Goal: Task Accomplishment & Management: Complete application form

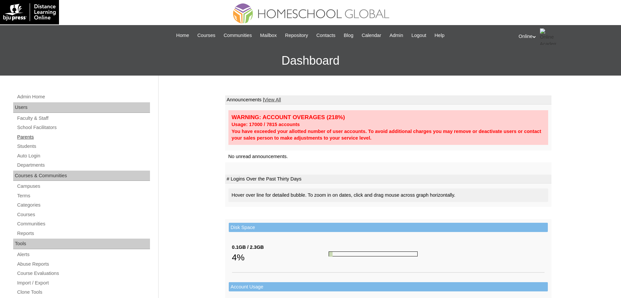
click at [32, 136] on link "Parents" at bounding box center [83, 137] width 134 height 8
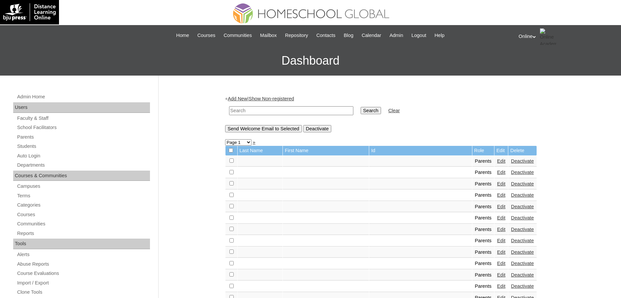
click at [237, 97] on link "Add New" at bounding box center [237, 98] width 19 height 5
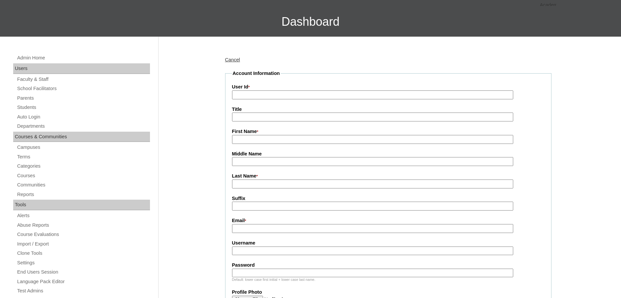
scroll to position [39, 0]
click at [245, 142] on input "First Name *" at bounding box center [372, 139] width 281 height 9
paste input "Charo Andan [EMAIL_ADDRESS][DOMAIN_NAME] HGP0259-OACAD2025"
click at [250, 139] on input "Charo Andan charopchan@yahoo.com HGP0259-OACAD2025" at bounding box center [372, 139] width 281 height 9
type input "Charo"
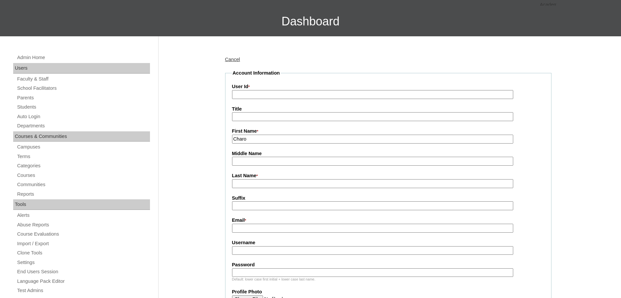
click at [240, 183] on input "Last Name *" at bounding box center [372, 183] width 281 height 9
paste input "Andan charopchan@yahoo.com HGP0259-OACAD2025"
click at [255, 188] on input "Andan charopchan@yahoo.com HGP0259-OACAD2025" at bounding box center [372, 183] width 281 height 9
type input "Andan"
click at [264, 227] on input "Email *" at bounding box center [372, 228] width 281 height 9
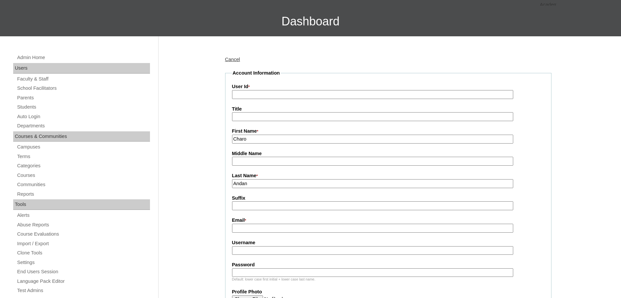
paste input "charopchan@yahoo.com HGP0259-OACAD2025"
click at [299, 231] on input "charopchan@yahoo.com HGP0259-OACAD2025" at bounding box center [372, 228] width 281 height 9
type input "charopchan@yahoo.com"
click at [283, 93] on input "User Id *" at bounding box center [372, 94] width 281 height 9
paste input "HGP0259-OACAD2025"
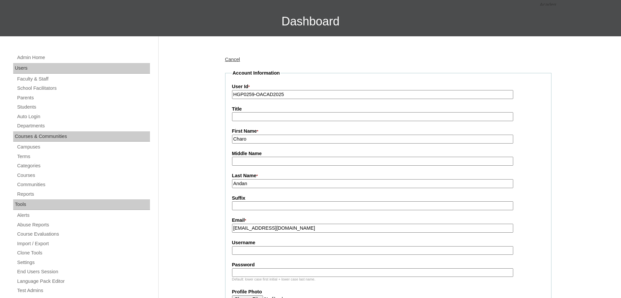
type input "HGP0259-OACAD2025"
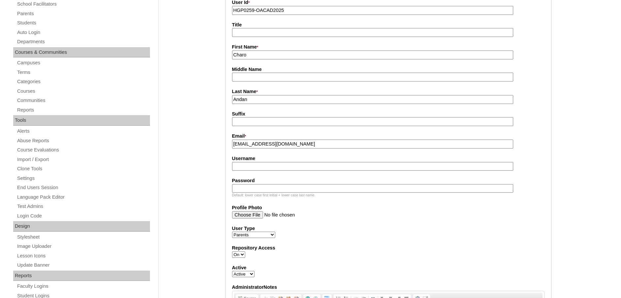
scroll to position [132, 0]
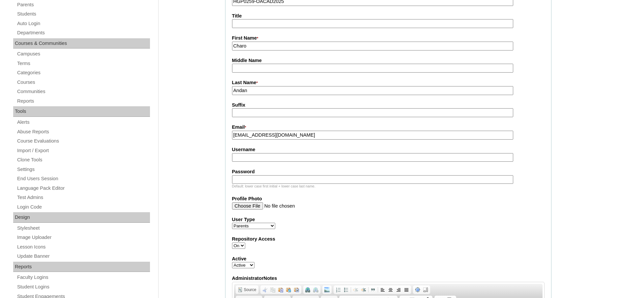
click at [277, 157] on input "Username" at bounding box center [372, 157] width 281 height 9
paste input "candan2025 kLmj"
click at [265, 158] on input "candan2025 kLmj" at bounding box center [372, 157] width 281 height 9
click at [265, 158] on input "candan2025" at bounding box center [372, 157] width 281 height 9
type input "candan2025"
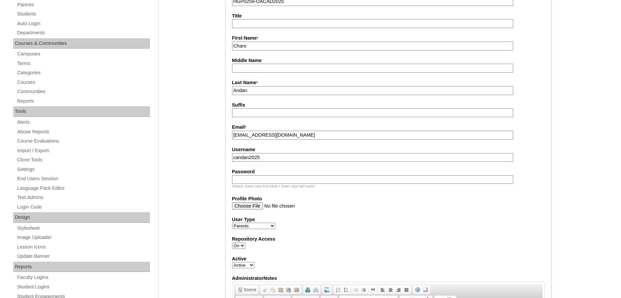
click at [250, 179] on input "Password" at bounding box center [372, 179] width 281 height 9
paste input "kLmj"
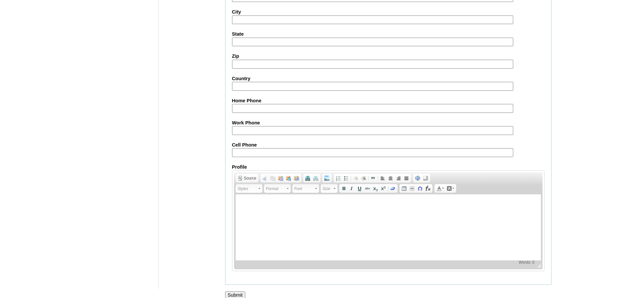
scroll to position [593, 0]
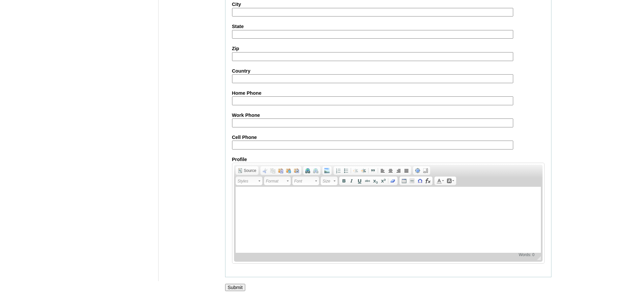
type input "kLmj"
click at [229, 286] on input "Submit" at bounding box center [235, 287] width 20 height 7
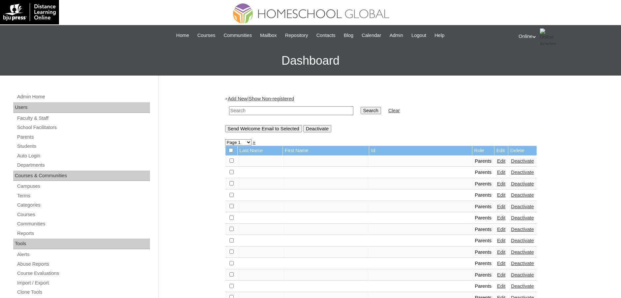
click at [246, 98] on link "Add New" at bounding box center [237, 98] width 19 height 5
click at [253, 114] on input "text" at bounding box center [291, 110] width 124 height 9
type input "[PERSON_NAME]"
click at [361, 107] on input "Search" at bounding box center [371, 110] width 20 height 7
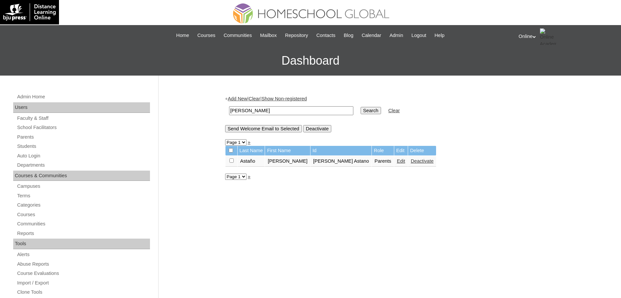
click at [261, 111] on input "[PERSON_NAME]" at bounding box center [291, 110] width 124 height 9
type input "jimenez"
click at [361, 107] on input "Search" at bounding box center [371, 110] width 20 height 7
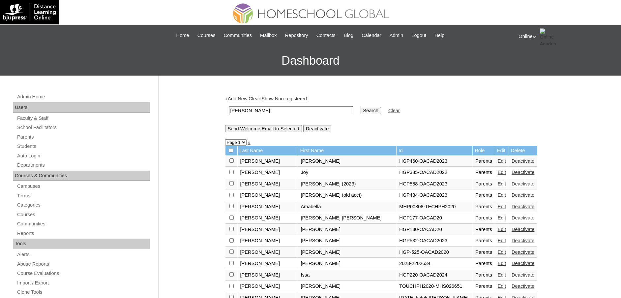
scroll to position [0, 0]
click at [243, 97] on link "Add New" at bounding box center [237, 98] width 19 height 5
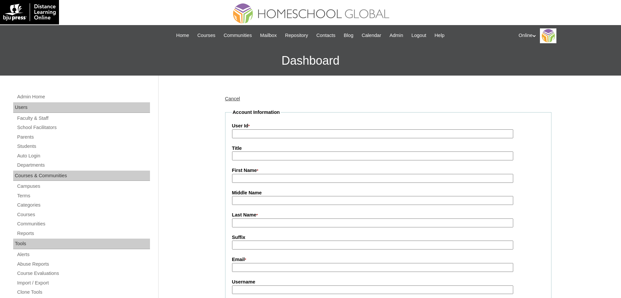
click at [247, 178] on input "First Name *" at bounding box center [372, 178] width 281 height 9
paste input "issa.jimenez@outlook.com"
type input "issa.jimenez@outlook.com"
click at [246, 267] on input "Email *" at bounding box center [372, 267] width 281 height 9
paste input "issa.jimenez@outlook.com"
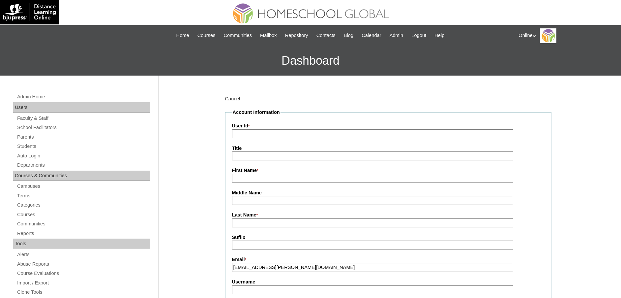
type input "issa.jimenez@outlook.com"
click at [255, 180] on input "First Name *" at bounding box center [372, 178] width 281 height 9
paste input "Angelia Jimenez HGP0260-OACAD2025 ajimenez2025 ytGfh"
click at [253, 179] on input "Angelia Jimenez HGP0260-OACAD2025 ajimenez2025 ytGfh" at bounding box center [372, 178] width 281 height 9
type input "Angelia"
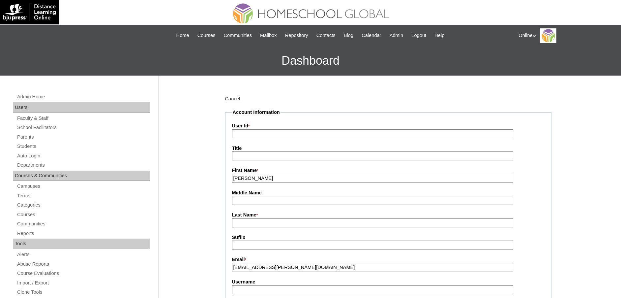
click at [245, 222] on input "Last Name *" at bounding box center [372, 222] width 281 height 9
paste input "Jimenez HGP0260-OACAD2025 ajimenez2025 ytGfh"
click at [255, 223] on input "Jimenez HGP0260-OACAD2025 ajimenez2025 ytGfh" at bounding box center [372, 222] width 281 height 9
type input "Jimenez"
click at [253, 133] on input "User Id *" at bounding box center [372, 133] width 281 height 9
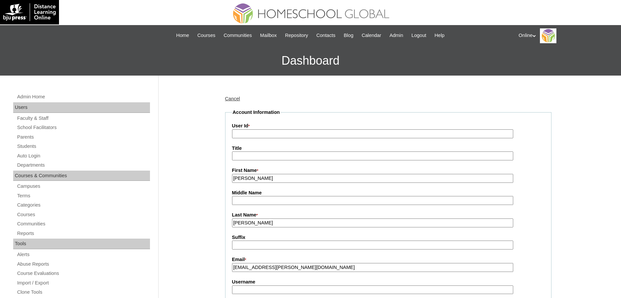
paste input "HGP0260-OACAD2025 ajimenez2025 ytGfh"
click at [288, 133] on input "HGP0260-OACAD2025 ajimenez2025 ytGfh" at bounding box center [372, 133] width 281 height 9
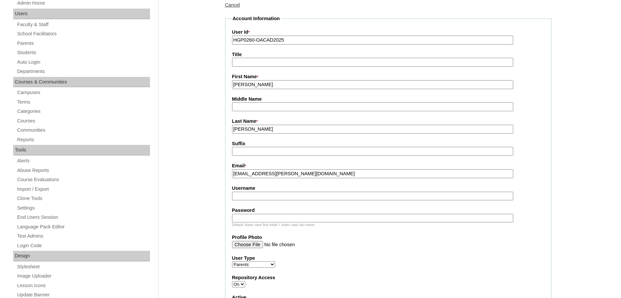
scroll to position [94, 0]
type input "HGP0260-OACAD2025"
click at [253, 198] on input "Username" at bounding box center [372, 195] width 281 height 9
paste input "ajimenez2025 ytGfh"
click at [276, 199] on input "ajimenez2025 ytGfh" at bounding box center [372, 195] width 281 height 9
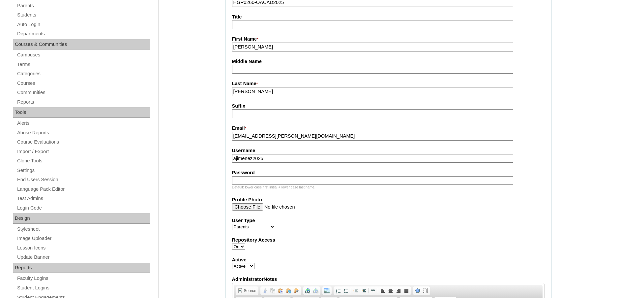
scroll to position [132, 0]
type input "ajimenez2025"
click at [256, 182] on input "Password" at bounding box center [372, 179] width 281 height 9
paste input "ytGfh"
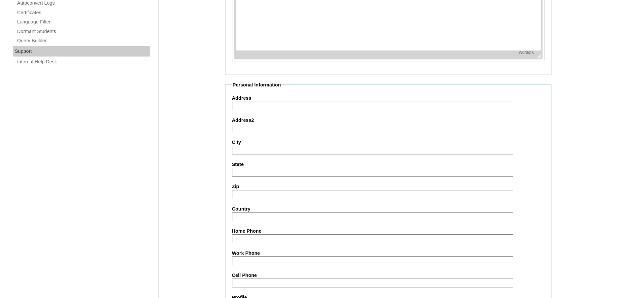
scroll to position [593, 0]
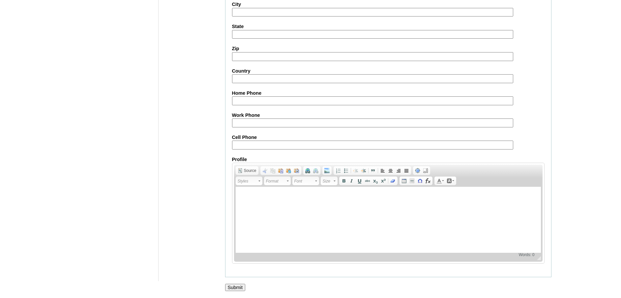
type input "ytGfh"
click at [235, 284] on input "Submit" at bounding box center [235, 287] width 20 height 7
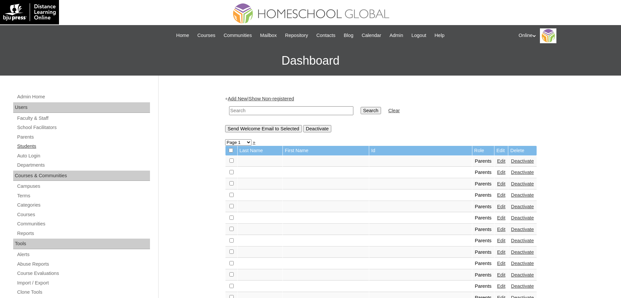
click at [34, 142] on link "Students" at bounding box center [83, 146] width 134 height 8
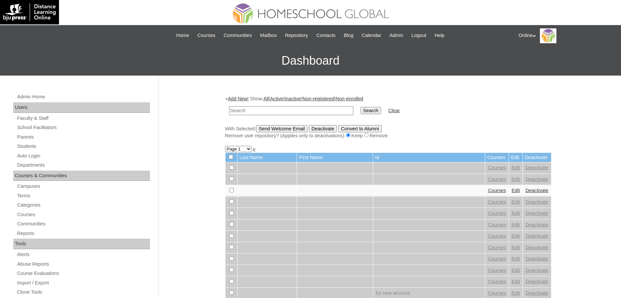
click at [241, 96] on link "Add New" at bounding box center [237, 98] width 19 height 5
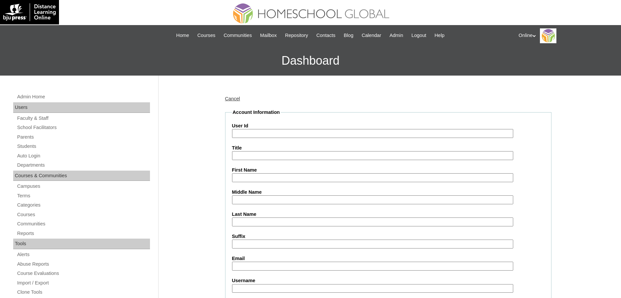
click at [255, 221] on input "Last Name" at bounding box center [372, 221] width 281 height 9
paste input "Andan Josephine Charles charopchan@yahoo.com HG313OACAD2025 josephine.andan2025…"
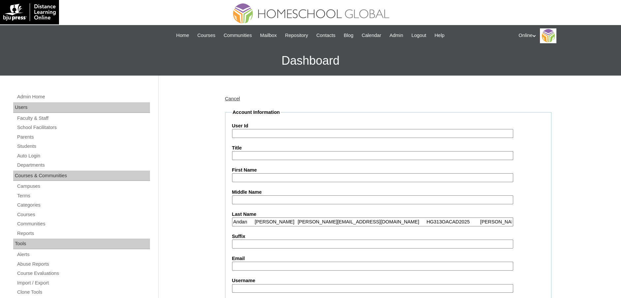
click at [255, 223] on input "Andan Josephine Charles charopchan@yahoo.com HG313OACAD2025 josephine.andan2025…" at bounding box center [372, 221] width 281 height 9
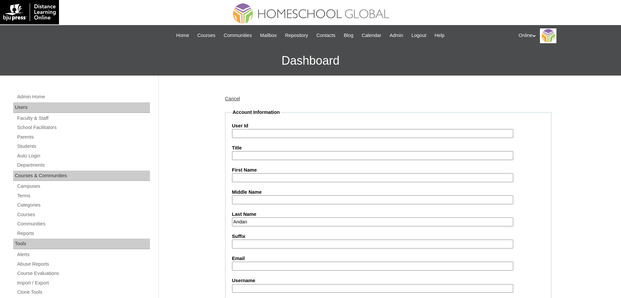
type input "Andan"
click at [310, 177] on input "First Name" at bounding box center [372, 177] width 281 height 9
paste input "Josephine Charles charopchan@yahoo.com HG313OACAD2025 josephine.andan2025 mjhU"
click at [287, 178] on input "Josephine Charles charopchan@yahoo.com HG313OACAD2025 josephine.andan2025 mjhU" at bounding box center [372, 177] width 281 height 9
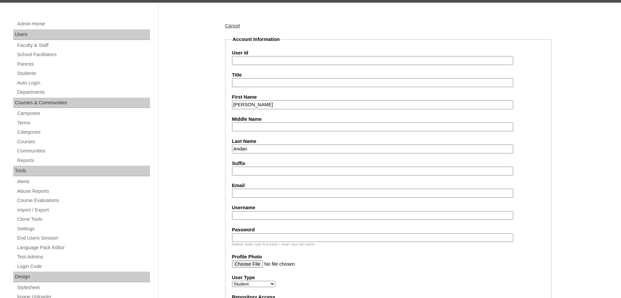
scroll to position [74, 0]
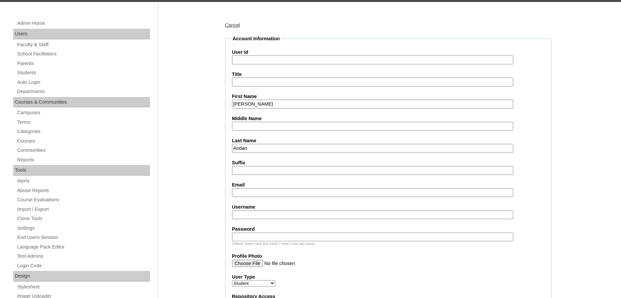
type input "Josephine Charles"
click at [260, 192] on input "Email" at bounding box center [372, 192] width 281 height 9
paste input "charopchan@yahoo.com HG313OACAD2025 josephine.andan2025 mjhU"
click at [297, 192] on input "charopchan@yahoo.com HG313OACAD2025 josephine.andan2025 mjhU" at bounding box center [372, 192] width 281 height 9
type input "charopchan@yahoo.com"
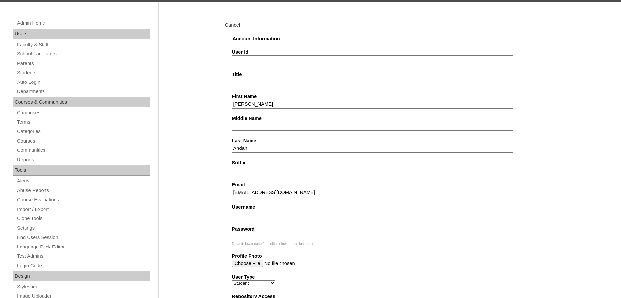
click at [286, 59] on input "User Id" at bounding box center [372, 59] width 281 height 9
paste input "HG313OACAD2025 josephine.andan2025 mjhU"
click at [286, 59] on input "HG313OACAD2025 josephine.andan2025 mjhU" at bounding box center [372, 59] width 281 height 9
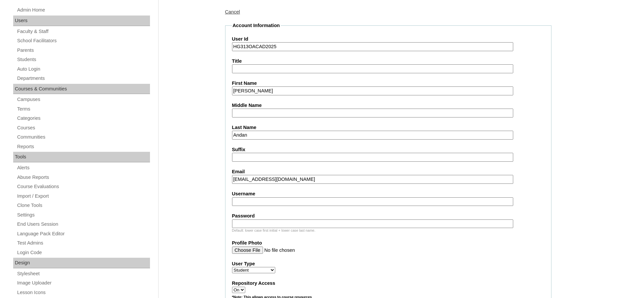
scroll to position [89, 0]
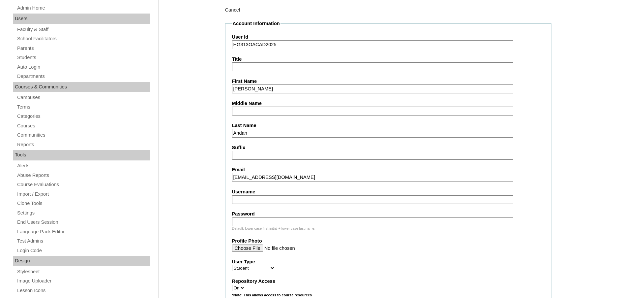
type input "HG313OACAD2025"
click at [274, 198] on input "Username" at bounding box center [372, 199] width 281 height 9
paste input "josephine.andan2025 mjhU"
click at [288, 199] on input "josephine.andan2025 mjhU" at bounding box center [372, 199] width 281 height 9
type input "josephine.andan2025"
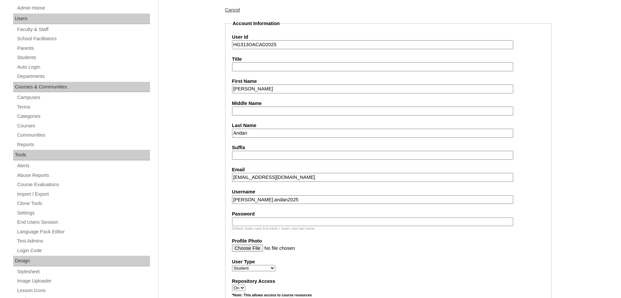
click at [259, 223] on input "Password" at bounding box center [372, 221] width 281 height 9
paste input "mjhU"
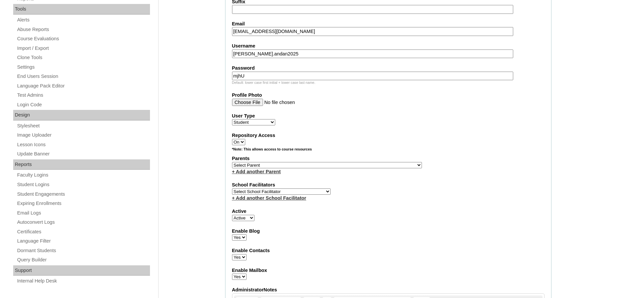
scroll to position [235, 0]
type input "mjhU"
click at [273, 163] on select "Select Parent , , , , , , , , , , , , , , , , , , , , , , , , , , , , , , , , ,…" at bounding box center [327, 164] width 190 height 6
select select "44143"
click at [232, 161] on select "Select Parent , , , , , , , , , , , , , , , , , , , , , , , , , , , , , , , , ,…" at bounding box center [327, 164] width 190 height 6
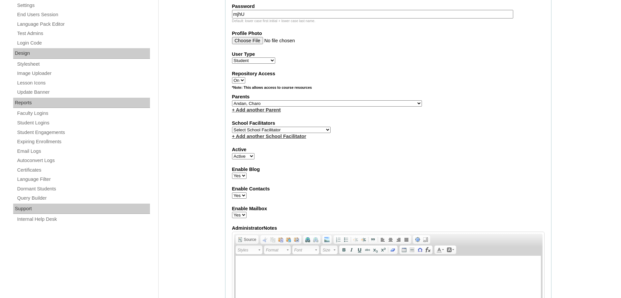
scroll to position [298, 0]
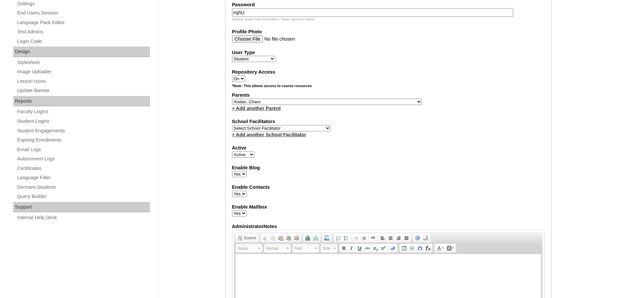
click at [290, 127] on select "Select School Facilitator Norman Añain Ruffa Abadijas Mary Abella Gloryfe Abion…" at bounding box center [281, 128] width 99 height 6
select select "43686"
click at [232, 125] on select "Select School Facilitator Norman Añain Ruffa Abadijas Mary Abella Gloryfe Abion…" at bounding box center [281, 128] width 99 height 6
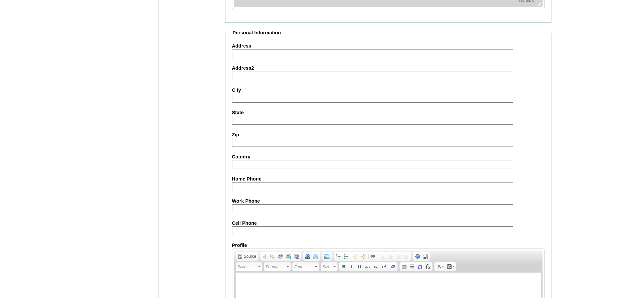
scroll to position [705, 0]
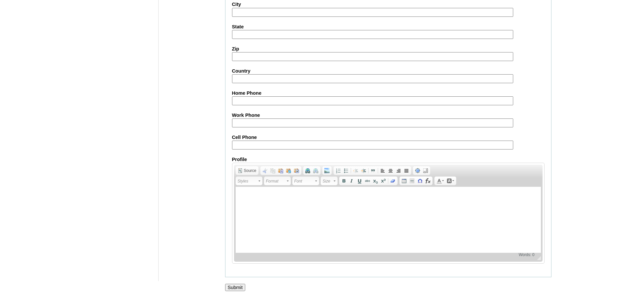
click at [238, 288] on input "Submit" at bounding box center [235, 287] width 20 height 7
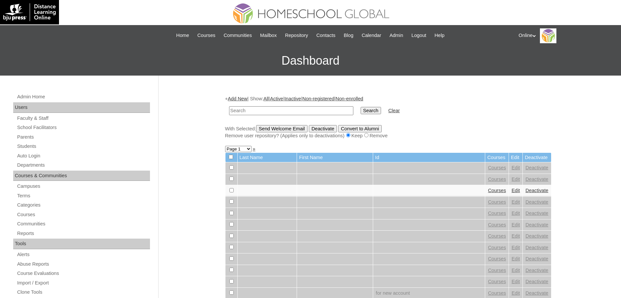
paste input "HG313OACAD2025"
type input "HG313OACAD2025"
click at [361, 107] on input "Search" at bounding box center [371, 110] width 20 height 7
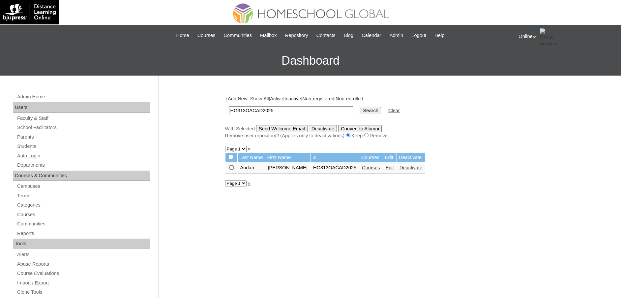
click at [376, 168] on link "Courses" at bounding box center [371, 167] width 18 height 5
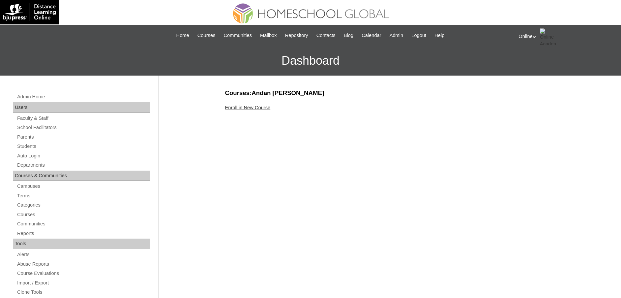
click at [256, 106] on link "Enroll in New Course" at bounding box center [247, 107] width 45 height 5
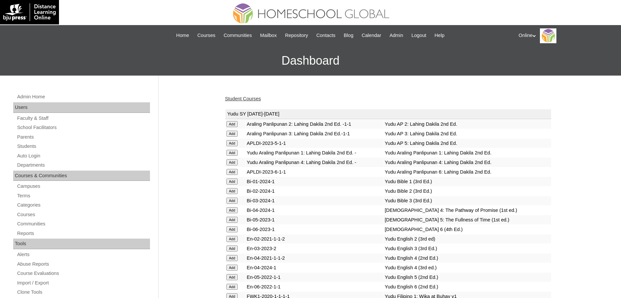
click at [140, 61] on h3 "Dashboard" at bounding box center [310, 61] width 615 height 30
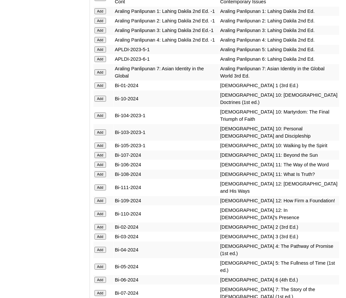
scroll to position [1880, 0]
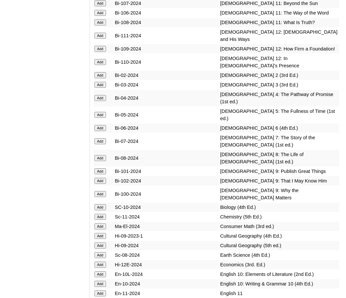
scroll to position [2060, 0]
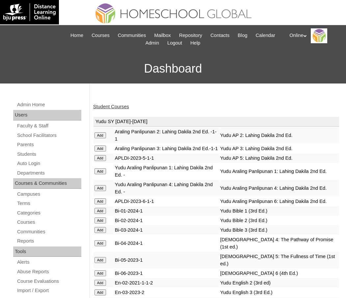
click at [98, 179] on td "Add" at bounding box center [104, 171] width 20 height 16
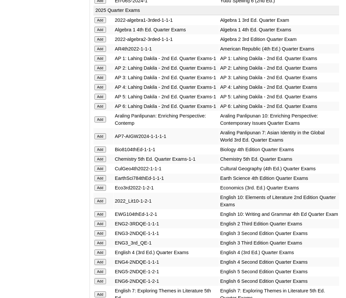
scroll to position [727, 0]
click at [103, 36] on input "Add" at bounding box center [101, 39] width 12 height 6
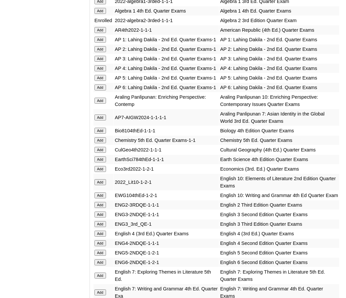
scroll to position [745, 0]
click at [99, 143] on input "Add" at bounding box center [101, 140] width 12 height 6
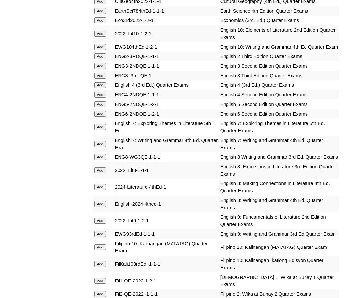
scroll to position [895, 0]
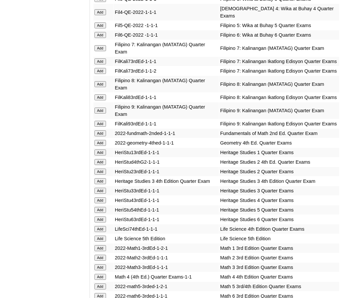
scroll to position [1198, 0]
click at [103, 113] on input "Add" at bounding box center [101, 110] width 12 height 6
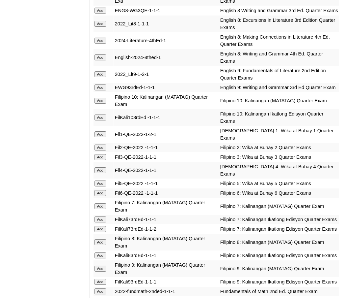
scroll to position [1039, 0]
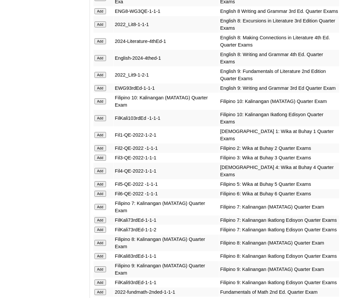
click at [100, 91] on input "Add" at bounding box center [101, 88] width 12 height 6
click at [101, 78] on input "Add" at bounding box center [101, 75] width 12 height 6
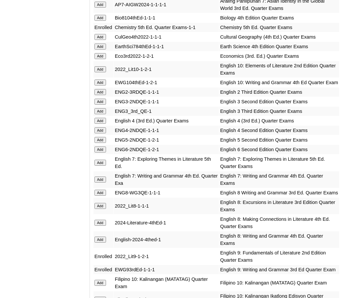
scroll to position [857, 0]
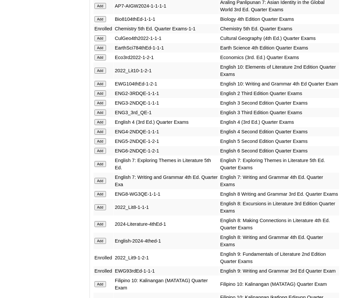
click at [104, 60] on input "Add" at bounding box center [101, 57] width 12 height 6
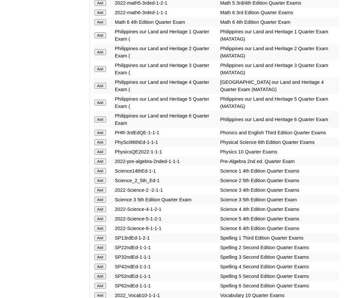
scroll to position [1518, 0]
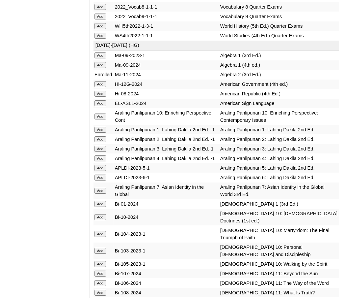
scroll to position [1790, 0]
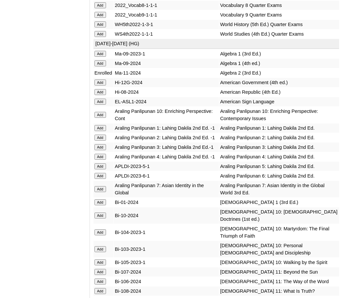
click at [103, 18] on input "Add" at bounding box center [101, 15] width 12 height 6
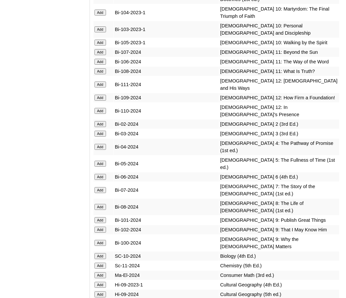
scroll to position [2014, 0]
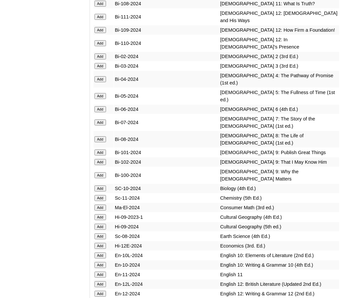
scroll to position [2078, 0]
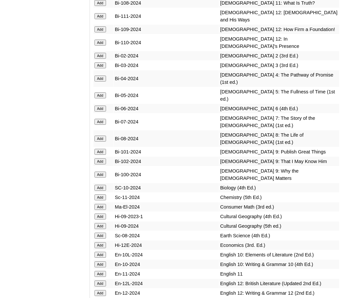
click at [102, 155] on input "Add" at bounding box center [101, 152] width 12 height 6
click at [102, 164] on input "Add" at bounding box center [101, 161] width 12 height 6
click at [101, 177] on input "Add" at bounding box center [101, 174] width 12 height 6
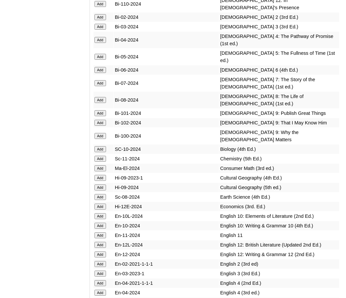
scroll to position [2121, 0]
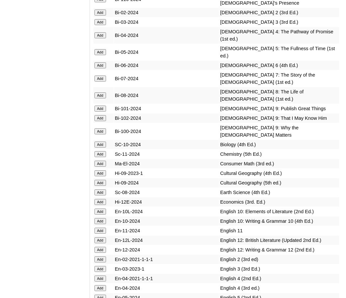
click at [102, 205] on input "Add" at bounding box center [101, 202] width 12 height 6
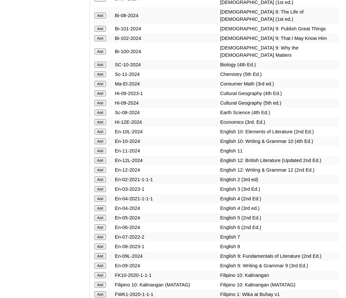
scroll to position [2202, 0]
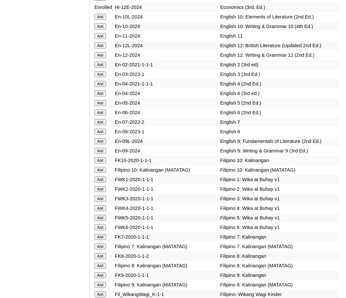
scroll to position [2316, 0]
click at [101, 144] on input "Add" at bounding box center [101, 141] width 12 height 6
click at [101, 153] on input "Add" at bounding box center [101, 150] width 12 height 6
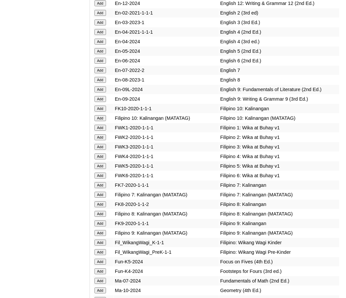
scroll to position [2373, 0]
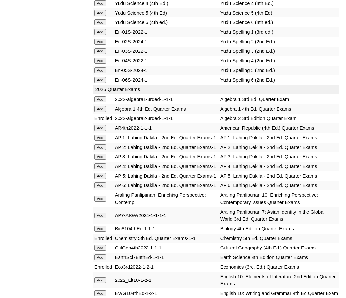
scroll to position [677, 0]
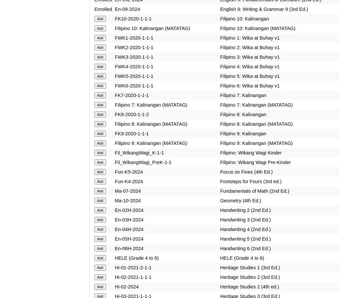
scroll to position [2457, 0]
click at [101, 146] on input "Add" at bounding box center [101, 143] width 12 height 6
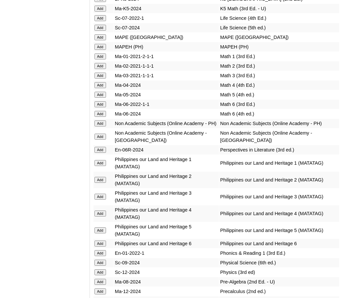
scroll to position [2813, 0]
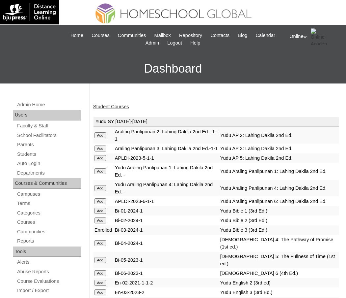
click at [106, 104] on link "Student Courses" at bounding box center [111, 106] width 36 height 5
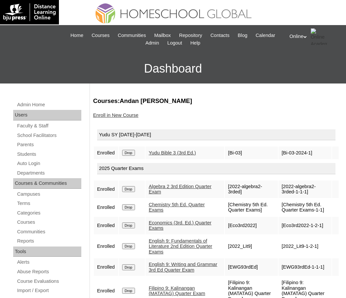
click at [132, 152] on input "Drop" at bounding box center [128, 153] width 13 height 6
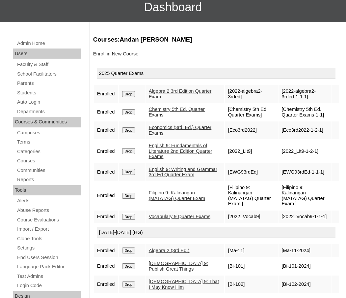
scroll to position [67, 0]
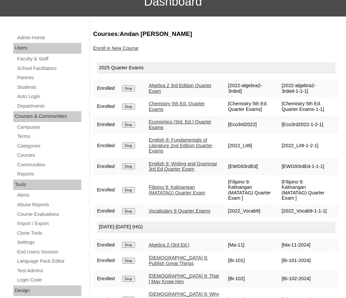
click at [176, 210] on link "Vocabulary 9 Quarter Exams" at bounding box center [180, 210] width 62 height 5
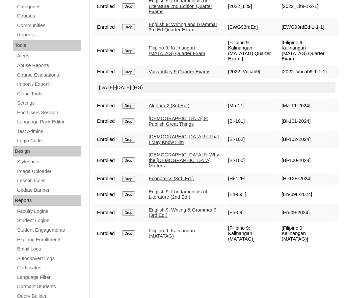
scroll to position [0, 0]
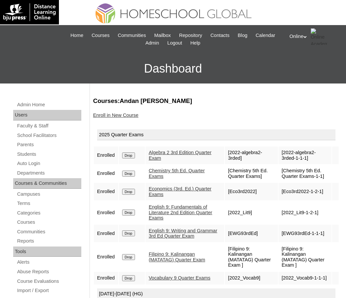
click at [116, 115] on link "Enroll in New Course" at bounding box center [115, 114] width 45 height 5
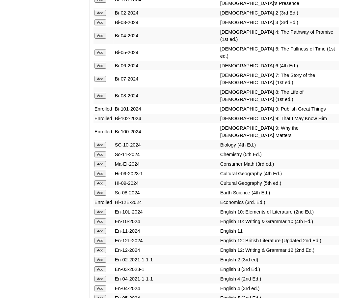
scroll to position [2122, 0]
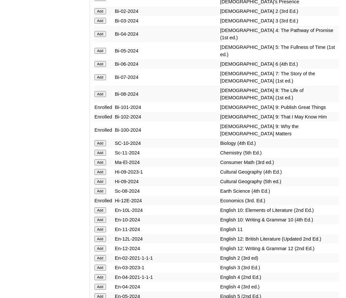
click at [105, 156] on input "Add" at bounding box center [101, 153] width 12 height 6
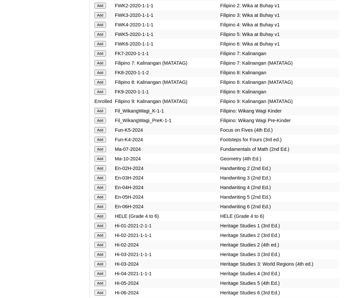
scroll to position [2502, 0]
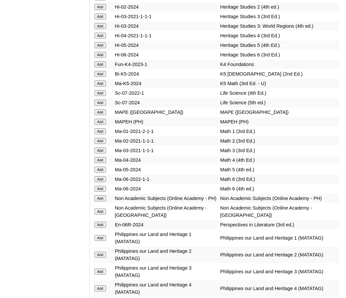
scroll to position [2746, 0]
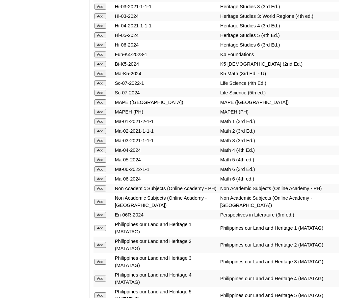
click at [100, 191] on input "Add" at bounding box center [101, 188] width 12 height 6
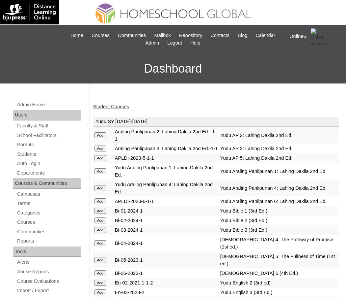
click at [112, 107] on link "Student Courses" at bounding box center [111, 106] width 36 height 5
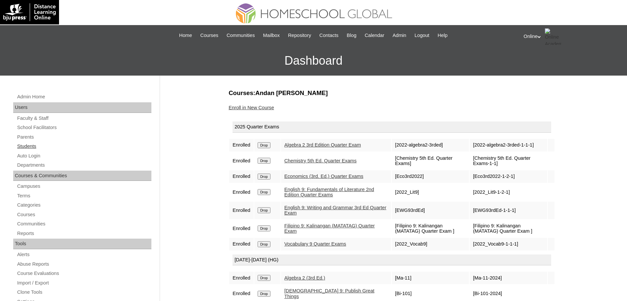
click at [33, 147] on link "Students" at bounding box center [83, 146] width 135 height 8
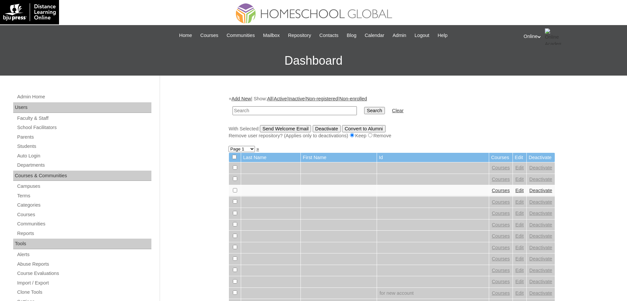
click at [247, 97] on link "Add New" at bounding box center [240, 98] width 19 height 5
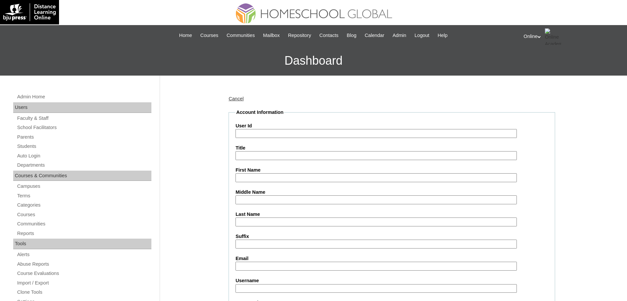
click at [251, 221] on input "Last Name" at bounding box center [375, 221] width 281 height 9
paste input "[PERSON_NAME] Rafael [EMAIL_ADDRESS][PERSON_NAME][DOMAIN_NAME] HG314OACAD2025 […"
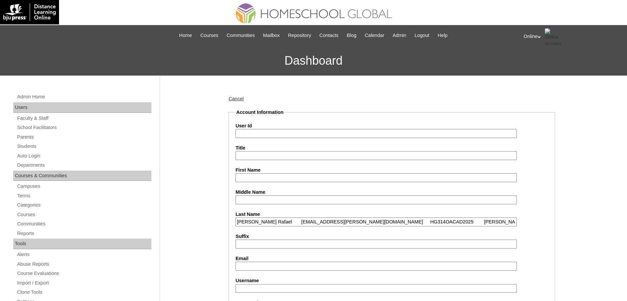
click at [258, 223] on input "[PERSON_NAME] Rafael [EMAIL_ADDRESS][PERSON_NAME][DOMAIN_NAME] HG314OACAD2025 […" at bounding box center [375, 221] width 281 height 9
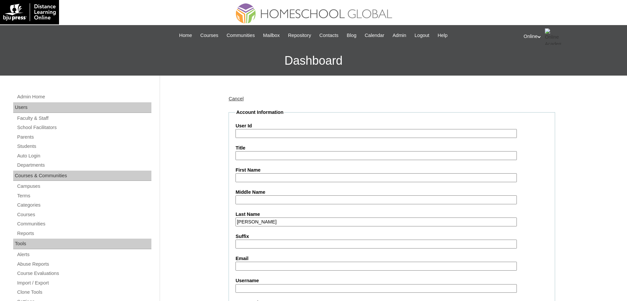
type input "Jimenez"
click at [251, 179] on input "First Name" at bounding box center [375, 177] width 281 height 9
paste input "Liam Rafael issa.jimenez@outlook.com HG314OACAD2025 liam.jimenez2025 Ujhyg"
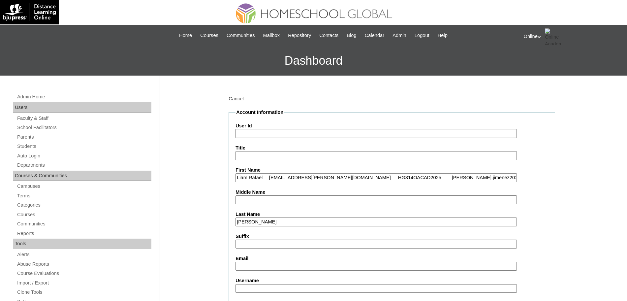
click at [269, 177] on input "Liam Rafael issa.jimenez@outlook.com HG314OACAD2025 liam.jimenez2025 Ujhyg" at bounding box center [375, 177] width 281 height 9
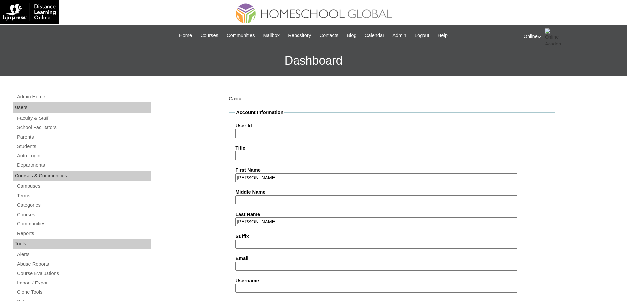
type input "Liam Rafael"
click at [249, 264] on input "Email" at bounding box center [375, 265] width 281 height 9
paste input "issa.jimenez@outlook.com HG314OACAD2025 liam.jimenez2025 Ujhyg"
click at [302, 266] on input "issa.jimenez@outlook.com HG314OACAD2025 liam.jimenez2025 Ujhyg" at bounding box center [375, 265] width 281 height 9
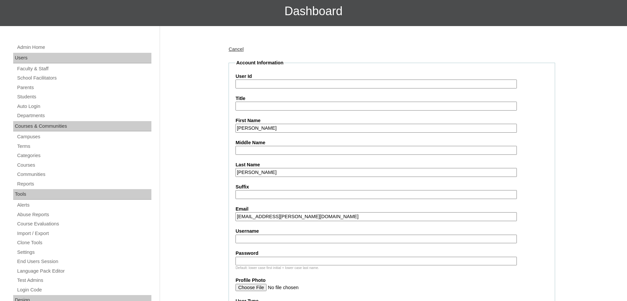
scroll to position [75, 0]
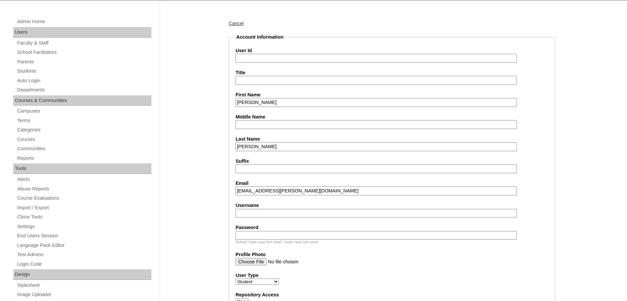
type input "issa.jimenez@outlook.com"
click at [270, 58] on input "User Id" at bounding box center [375, 58] width 281 height 9
paste input "HG314OACAD2025 liam.jimenez2025 Ujhyg"
click at [289, 57] on input "HG314OACAD2025 liam.jimenez2025 Ujhyg" at bounding box center [375, 58] width 281 height 9
type input "HG314OACAD2025"
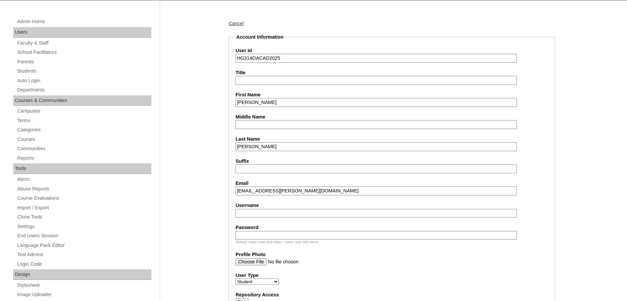
click at [255, 211] on input "Username" at bounding box center [375, 213] width 281 height 9
paste input "liam.jimenez2025 Ujhyg"
click at [281, 212] on input "liam.jimenez2025 Ujhyg" at bounding box center [375, 213] width 281 height 9
type input "liam.jimenez2025"
click at [266, 237] on input "Password" at bounding box center [375, 235] width 281 height 9
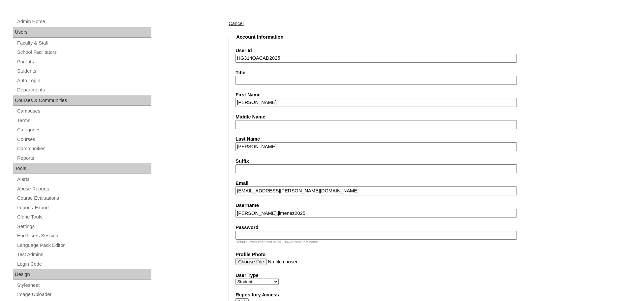
paste input "Ujhyg"
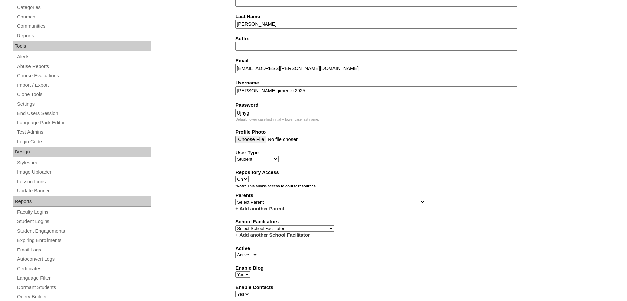
scroll to position [200, 0]
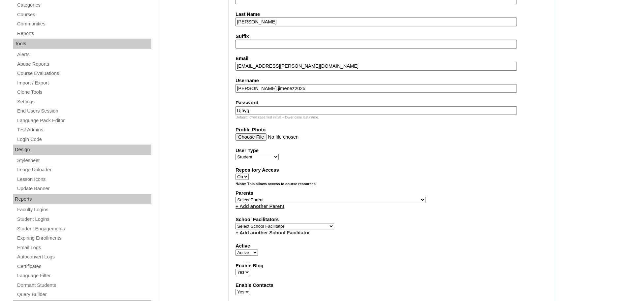
type input "Ujhyg"
click at [302, 201] on select "Select Parent , , , , , , , , , , , , , , , , , , , , , , , , , , , , , , , , ,…" at bounding box center [330, 199] width 190 height 6
select select "44144"
click at [235, 196] on select "Select Parent , , , , , , , , , , , , , , , , , , , , , , , , , , , , , , , , ,…" at bounding box center [330, 199] width 190 height 6
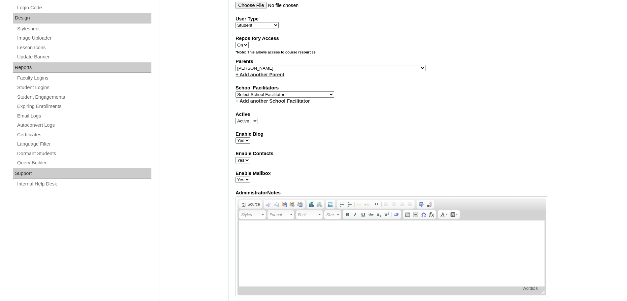
scroll to position [332, 0]
click at [290, 93] on select "Select School Facilitator Norman Añain Ruffa Abadijas Mary Abella Gloryfe Abion…" at bounding box center [284, 93] width 99 height 6
select select "43686"
click at [235, 90] on select "Select School Facilitator Norman Añain Ruffa Abadijas Mary Abella Gloryfe Abion…" at bounding box center [284, 93] width 99 height 6
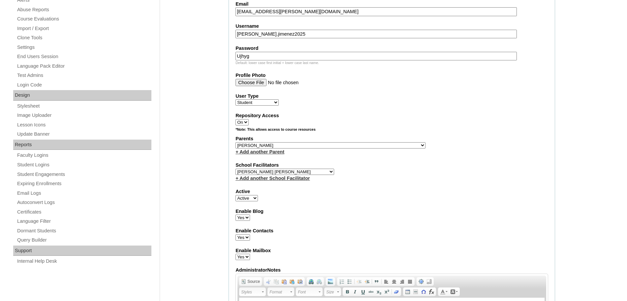
scroll to position [0, 0]
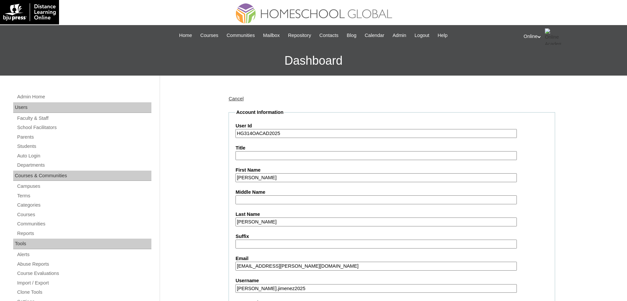
click at [301, 132] on input "HG314OACAD2025" at bounding box center [375, 133] width 281 height 9
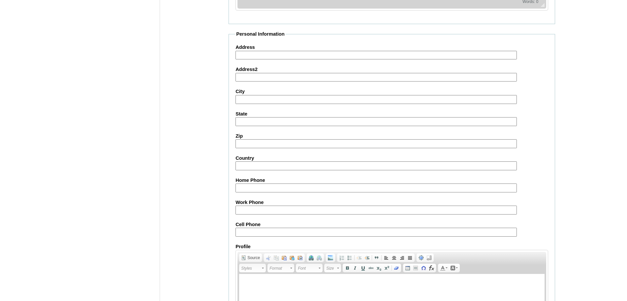
scroll to position [703, 0]
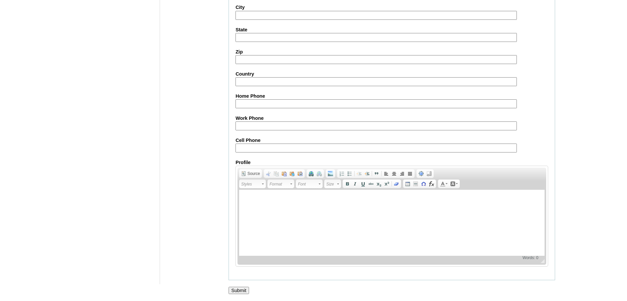
click at [234, 291] on input "Submit" at bounding box center [238, 289] width 20 height 7
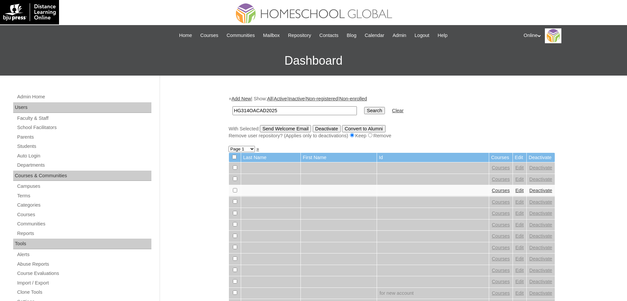
type input "HG314OACAD2025"
click at [364, 107] on input "Search" at bounding box center [374, 110] width 20 height 7
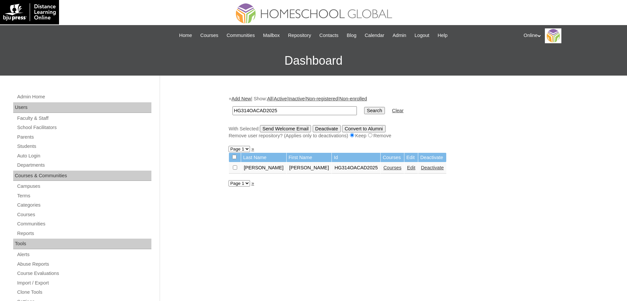
click at [383, 169] on link "Courses" at bounding box center [392, 167] width 18 height 5
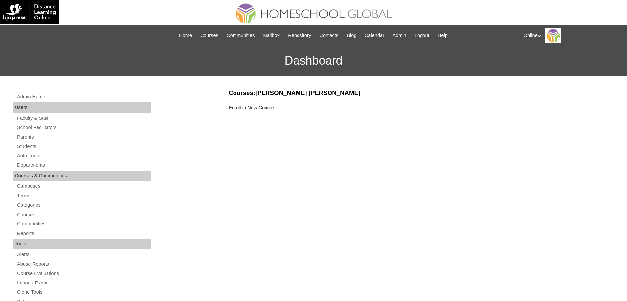
click at [257, 107] on link "Enroll in New Course" at bounding box center [250, 107] width 45 height 5
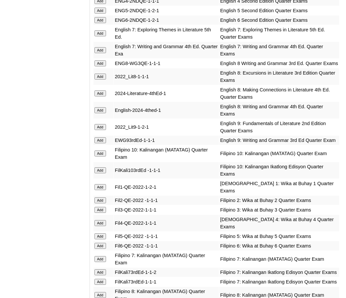
scroll to position [990, 0]
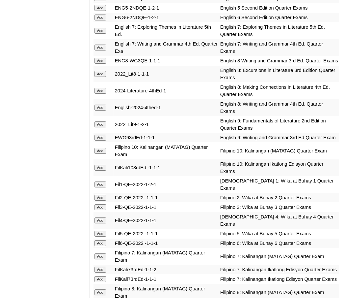
click at [100, 20] on input "Add" at bounding box center [101, 18] width 12 height 6
click at [100, 246] on input "Add" at bounding box center [101, 243] width 12 height 6
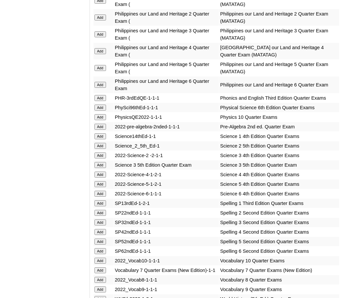
scroll to position [1517, 0]
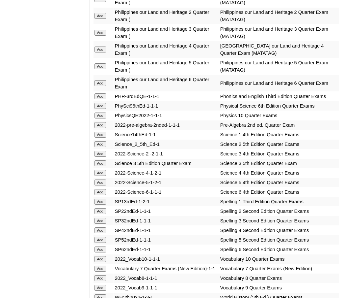
click at [103, 86] on input "Add" at bounding box center [101, 83] width 12 height 6
click at [101, 195] on input "Add" at bounding box center [101, 192] width 12 height 6
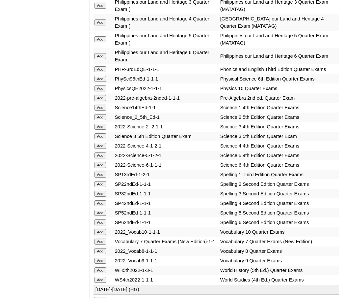
scroll to position [1545, 0]
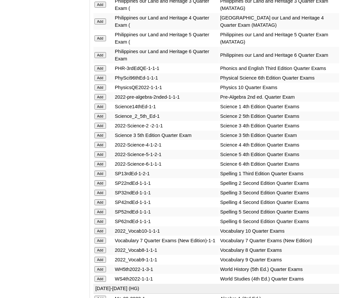
click at [100, 224] on input "Add" at bounding box center [101, 221] width 12 height 6
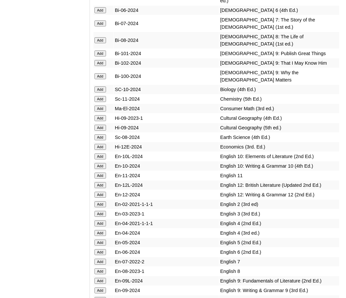
scroll to position [2187, 0]
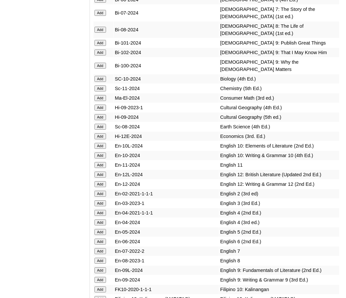
click at [102, 3] on input "Add" at bounding box center [101, 0] width 12 height 6
click at [99, 244] on input "Add" at bounding box center [101, 241] width 12 height 6
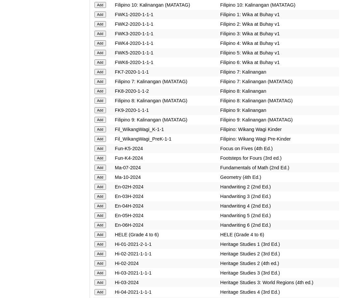
scroll to position [2480, 0]
click at [104, 66] on input "Add" at bounding box center [101, 63] width 12 height 6
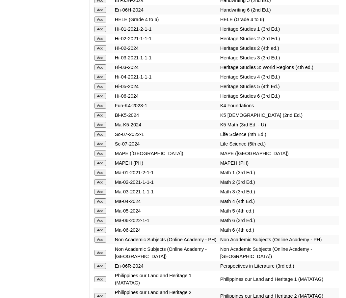
scroll to position [2699, 0]
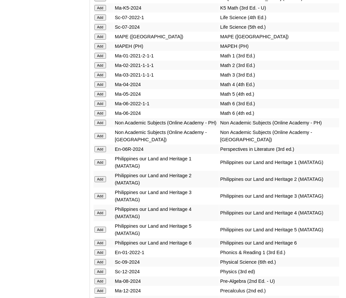
scroll to position [2805, 0]
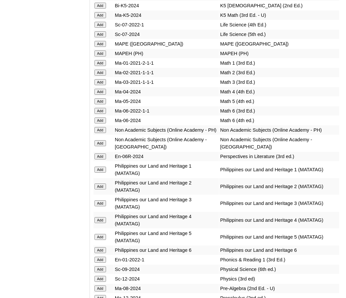
click at [100, 133] on input "Add" at bounding box center [101, 130] width 12 height 6
click at [100, 123] on input "Add" at bounding box center [101, 120] width 12 height 6
click at [99, 253] on input "Add" at bounding box center [101, 250] width 12 height 6
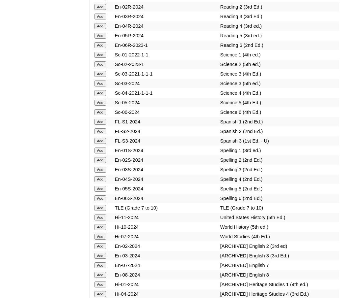
scroll to position [3104, 0]
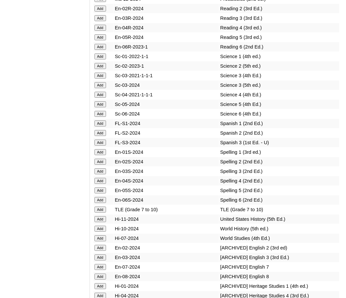
click at [100, 203] on input "Add" at bounding box center [101, 200] width 12 height 6
click at [104, 117] on input "Add" at bounding box center [101, 114] width 12 height 6
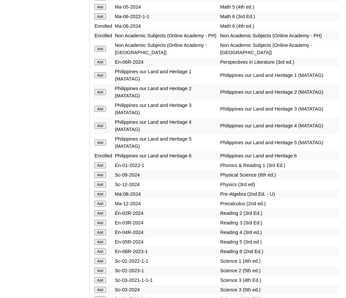
scroll to position [2899, 0]
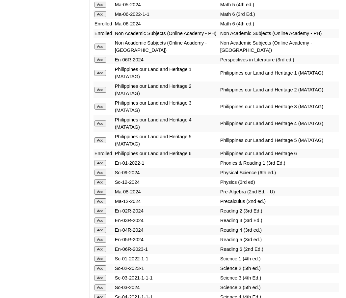
scroll to position [2902, 0]
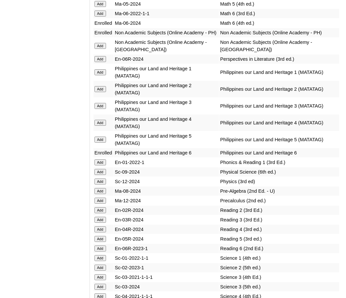
click at [97, 62] on input "Add" at bounding box center [101, 59] width 12 height 6
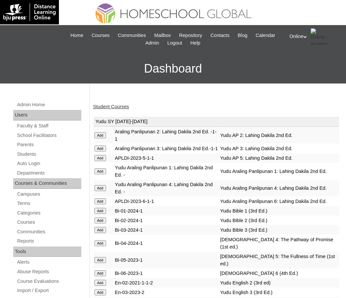
click at [104, 104] on link "Student Courses" at bounding box center [111, 106] width 36 height 5
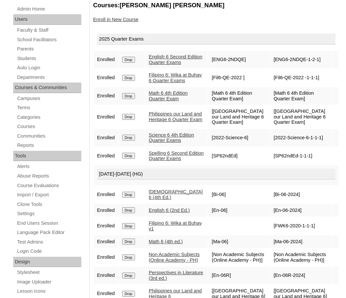
scroll to position [67, 0]
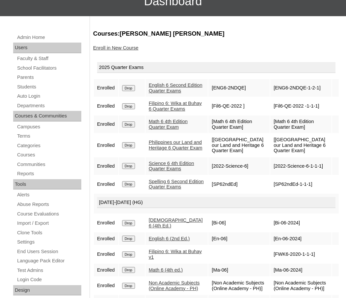
click at [121, 48] on link "Enroll in New Course" at bounding box center [115, 47] width 45 height 5
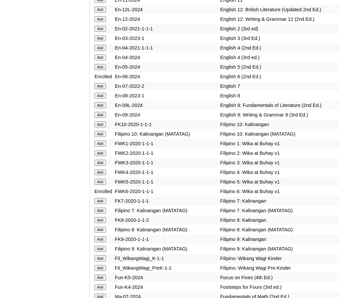
scroll to position [2308, 0]
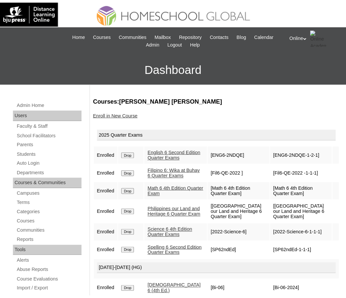
scroll to position [59, 0]
